Goal: Task Accomplishment & Management: Use online tool/utility

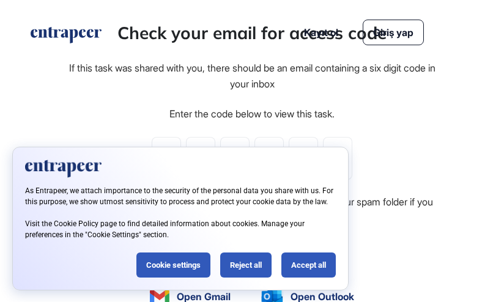
click at [305, 266] on div "Accept all" at bounding box center [308, 265] width 54 height 25
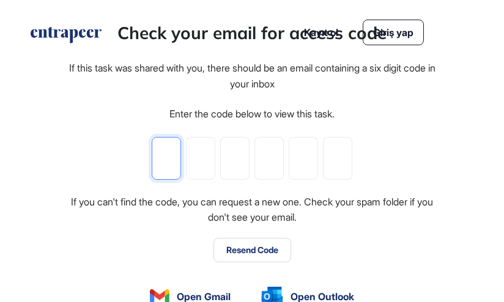
click at [169, 164] on input "tel" at bounding box center [166, 158] width 29 height 43
paste input "*"
type input "*"
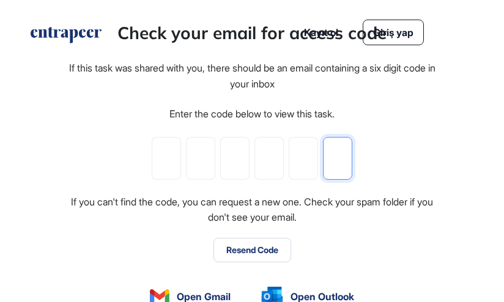
type input "*"
